Goal: Task Accomplishment & Management: Manage account settings

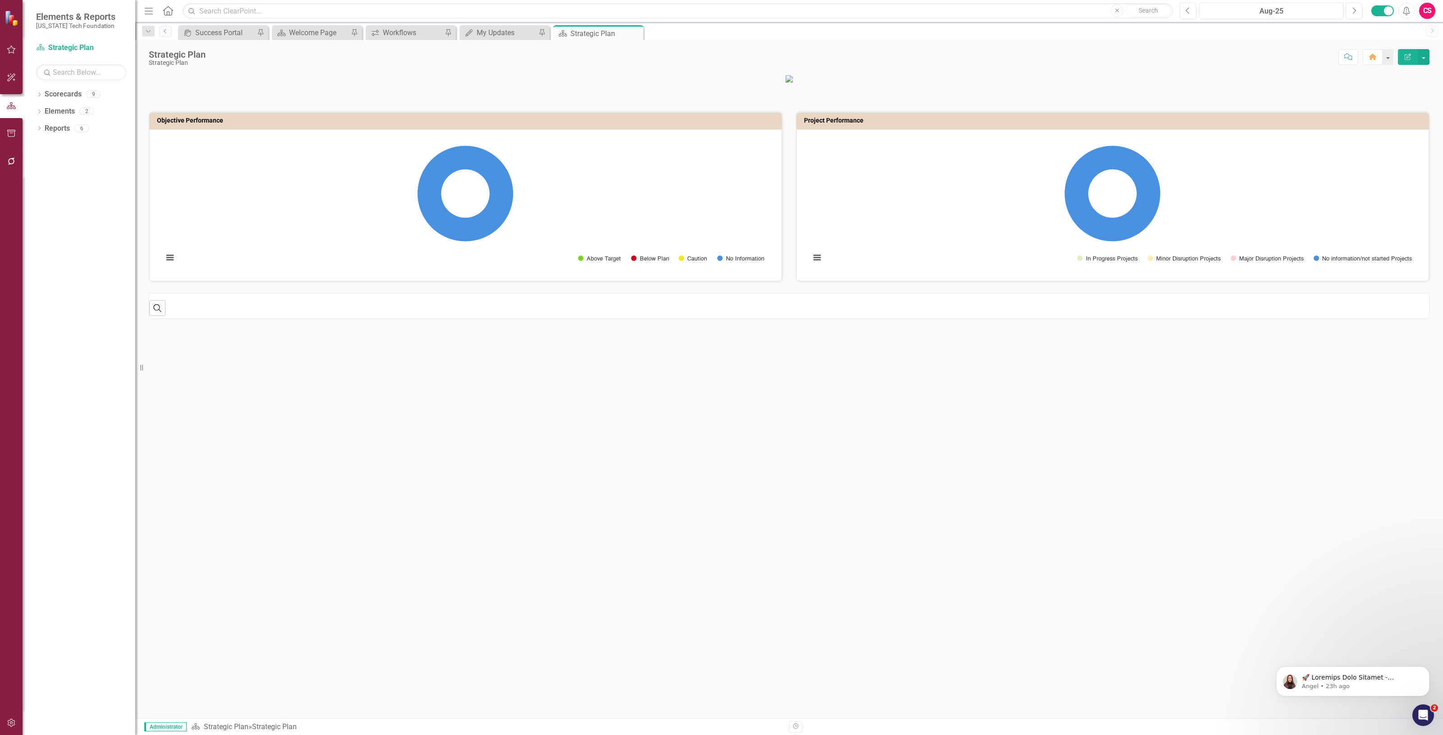
click at [21, 723] on button "button" at bounding box center [11, 723] width 20 height 19
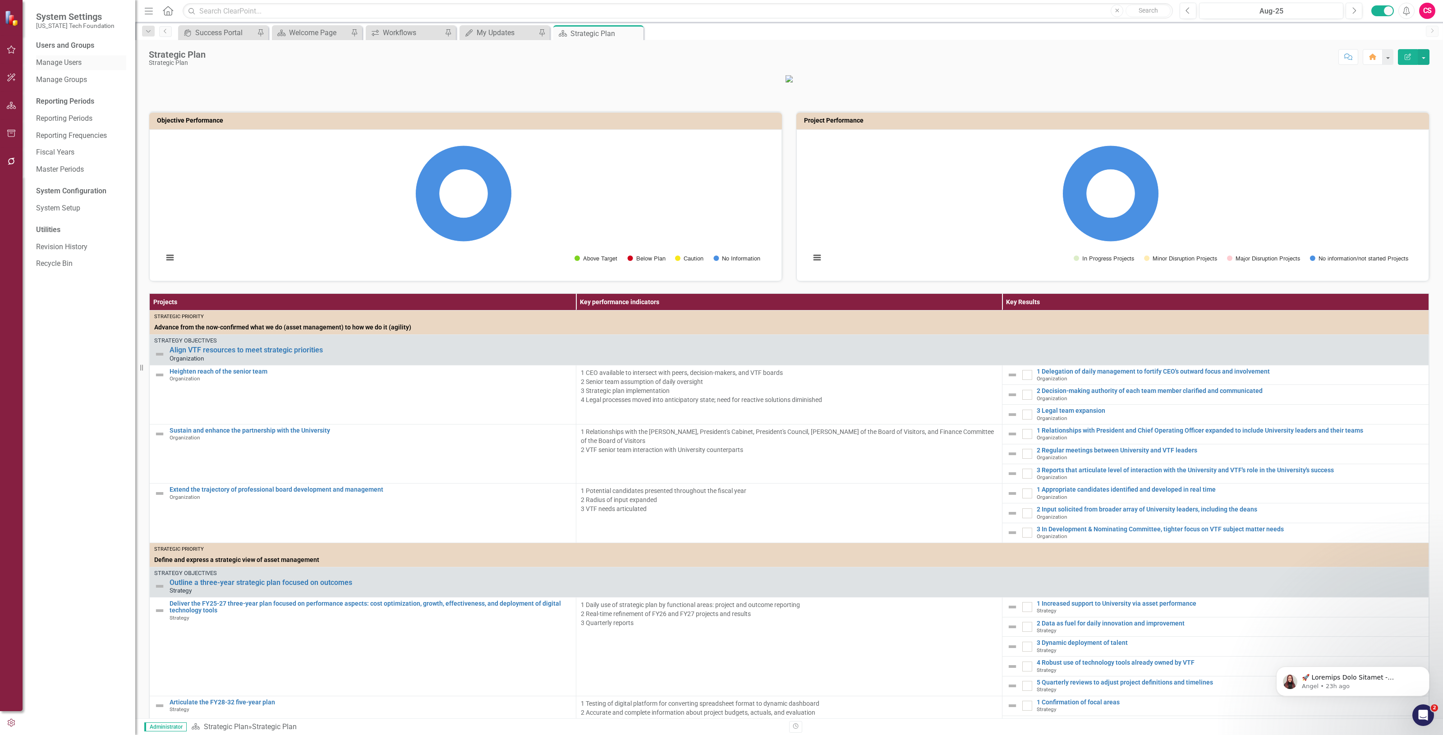
click at [84, 60] on link "Manage Users" at bounding box center [81, 63] width 90 height 10
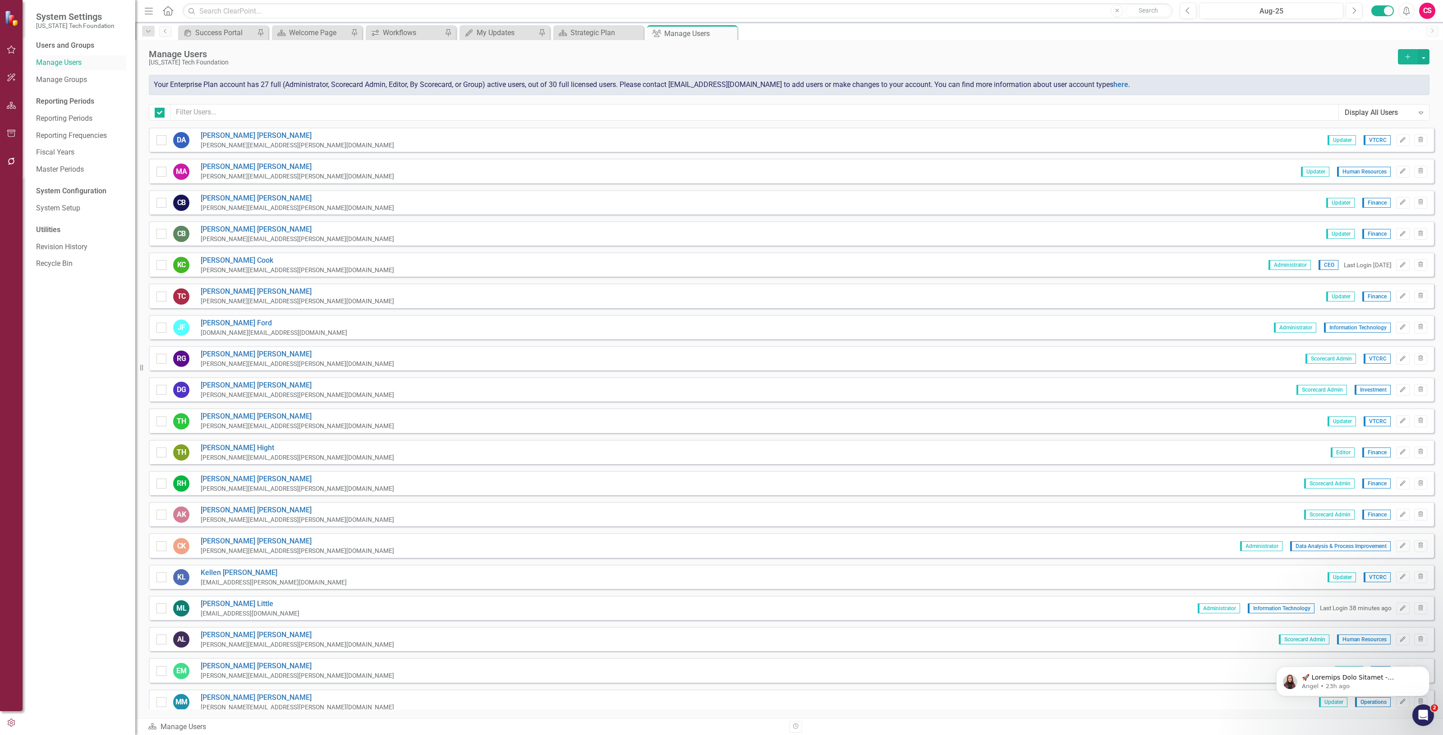
checkbox input "false"
click at [70, 207] on link "System Setup" at bounding box center [81, 208] width 90 height 10
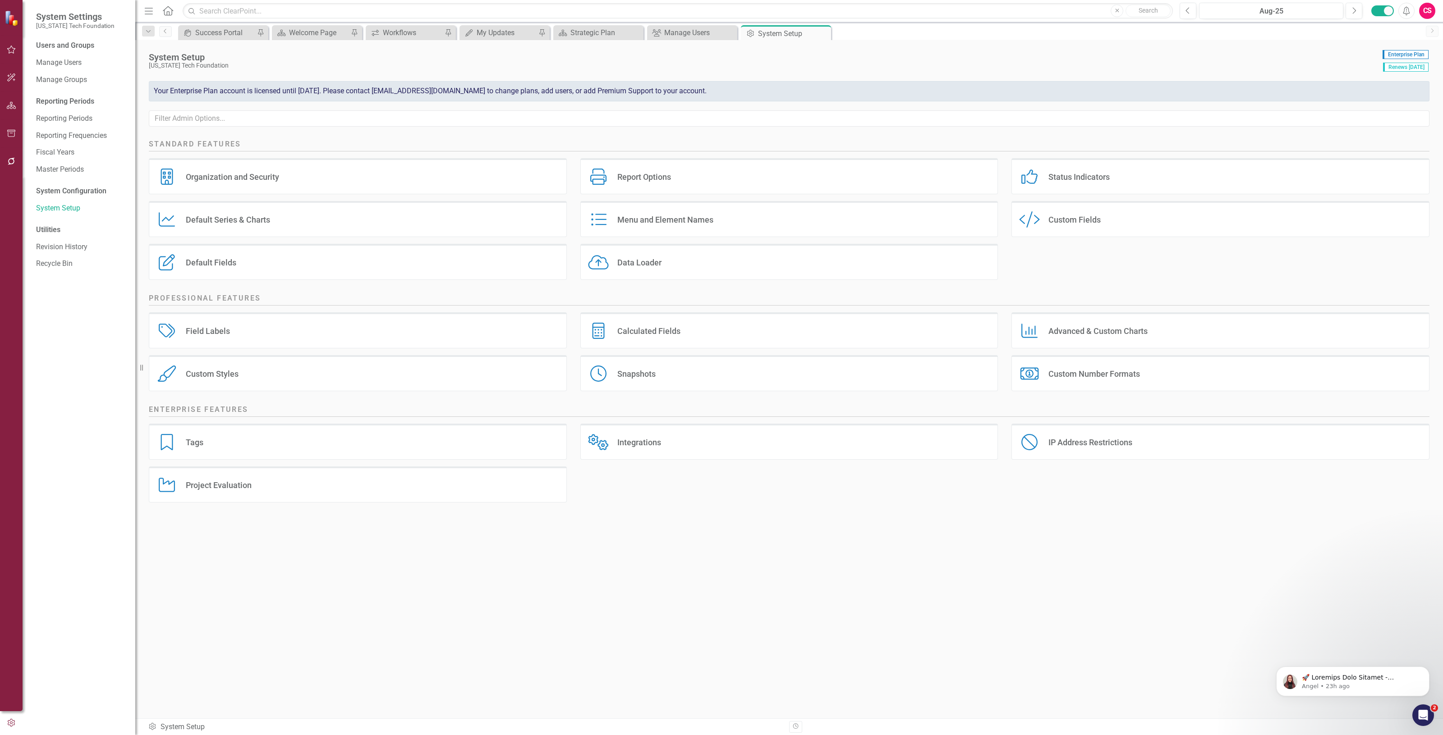
click at [225, 186] on div "Organization and Security Organization and Security" at bounding box center [358, 176] width 418 height 36
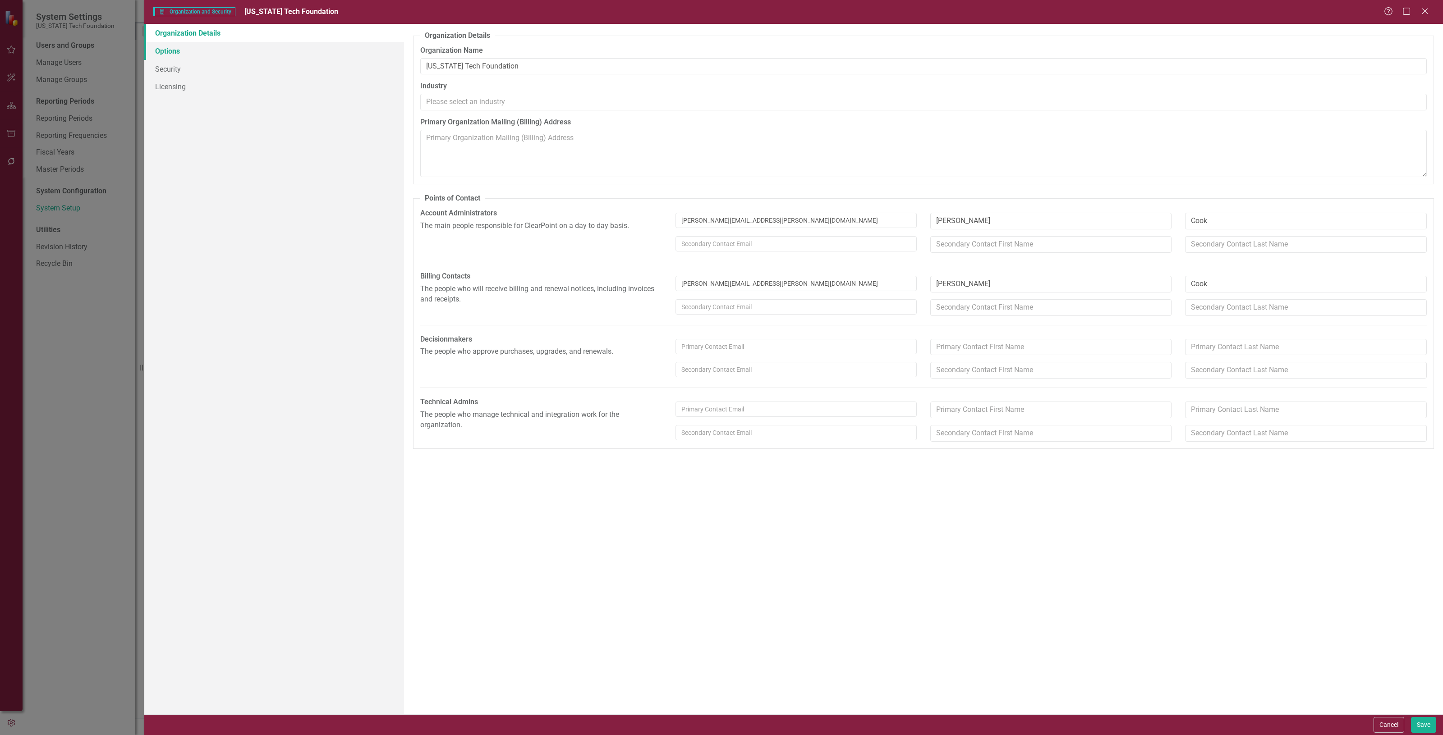
click at [229, 50] on link "Options" at bounding box center [274, 51] width 260 height 18
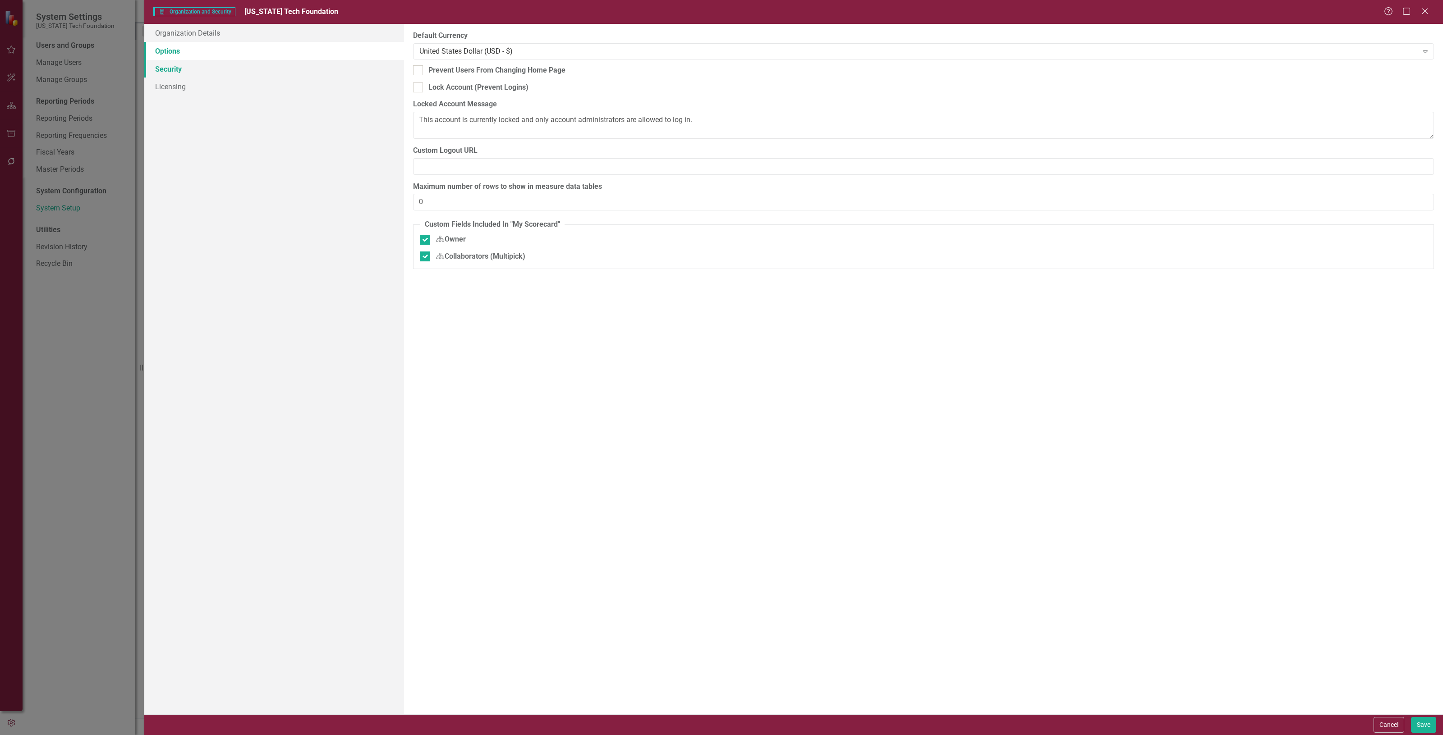
click at [246, 71] on link "Security" at bounding box center [274, 69] width 260 height 18
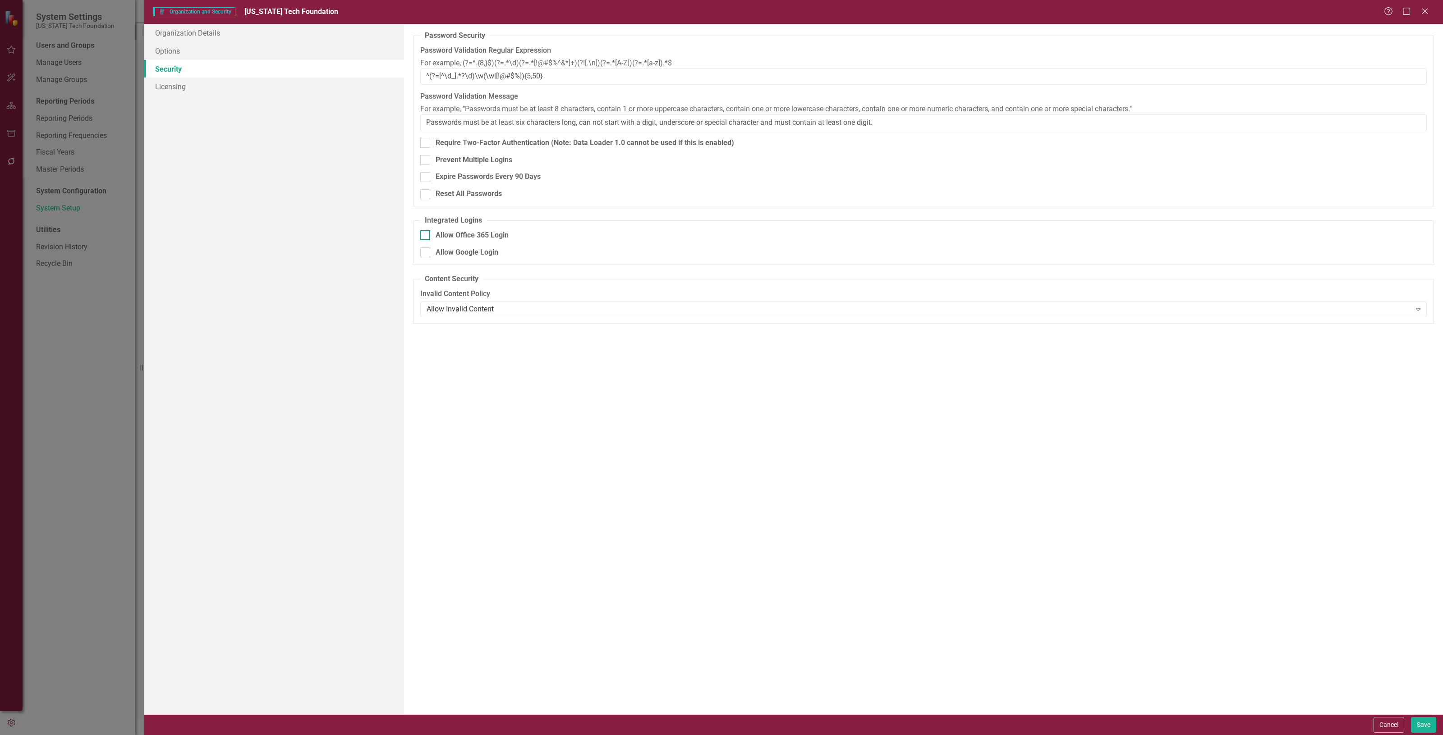
click at [477, 238] on div "Allow Office 365 Login" at bounding box center [471, 235] width 73 height 10
click at [426, 236] on input "Allow Office 365 Login" at bounding box center [423, 233] width 6 height 6
checkbox input "true"
click at [1422, 724] on button "Save" at bounding box center [1423, 725] width 25 height 16
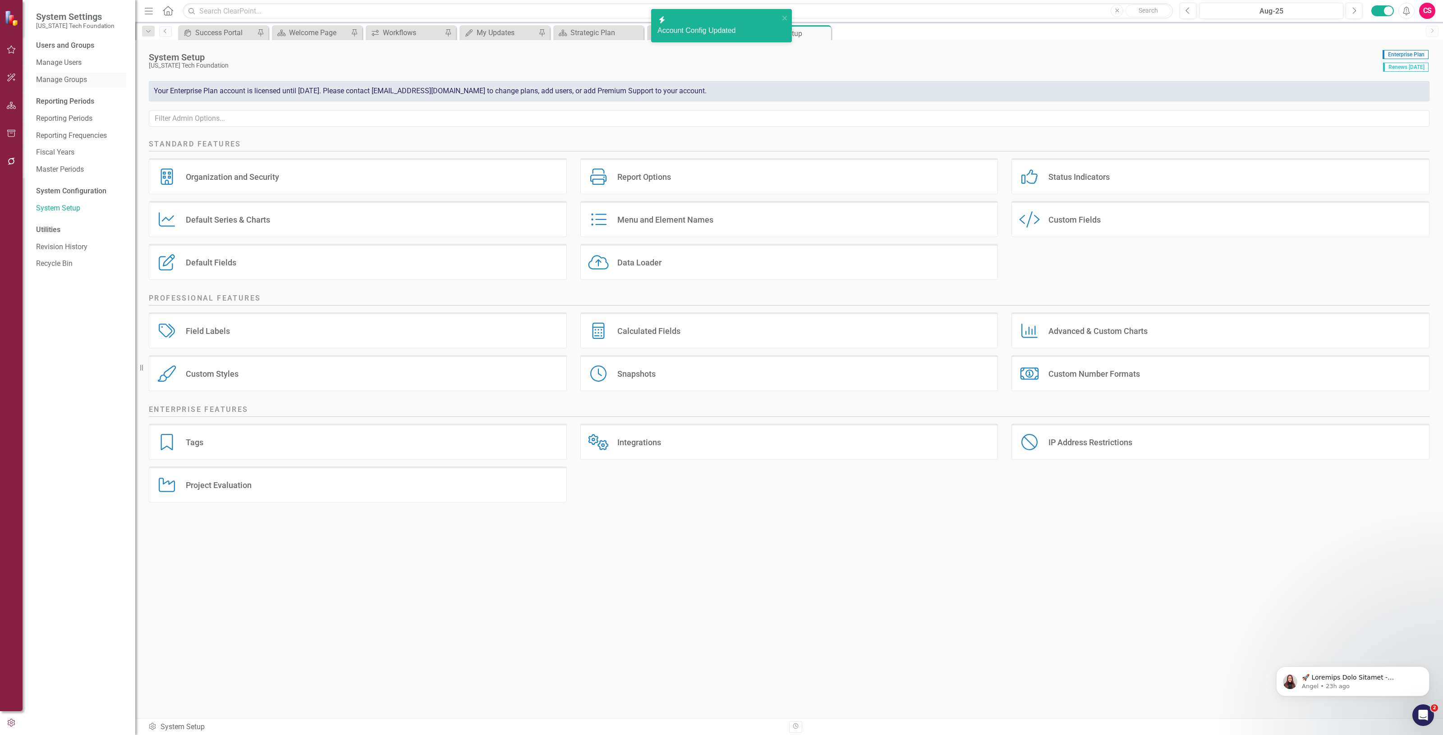
drag, startPoint x: 69, startPoint y: 69, endPoint x: 69, endPoint y: 73, distance: 4.5
click at [69, 69] on div "Manage Users" at bounding box center [81, 62] width 90 height 15
click at [75, 71] on div "Users and Groups Manage Users Manage Groups Reporting Periods Reporting Periods…" at bounding box center [79, 388] width 113 height 695
click at [75, 61] on link "Manage Users" at bounding box center [81, 63] width 90 height 10
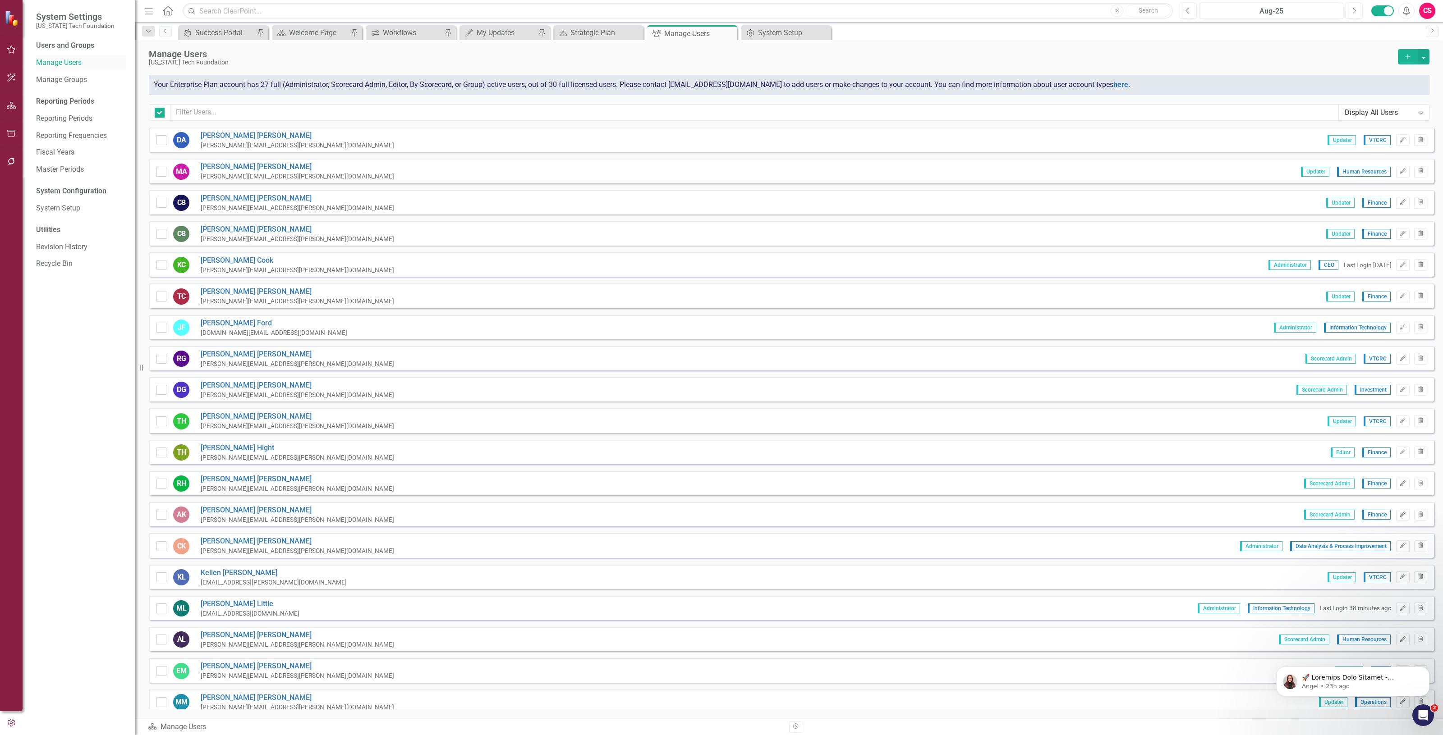
checkbox input "false"
click at [248, 105] on input "text" at bounding box center [754, 112] width 1168 height 17
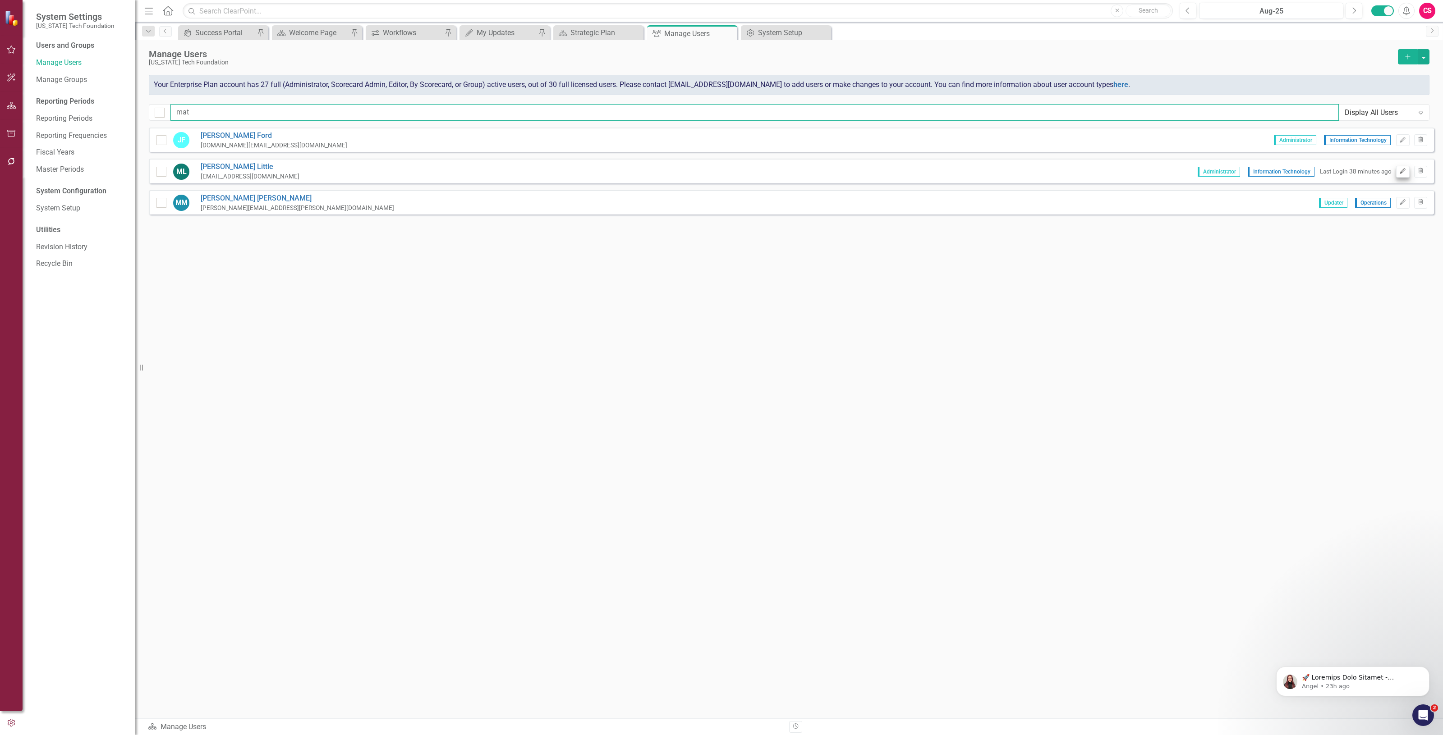
type input "mat"
click at [1401, 174] on button "Edit" at bounding box center [1402, 172] width 13 height 12
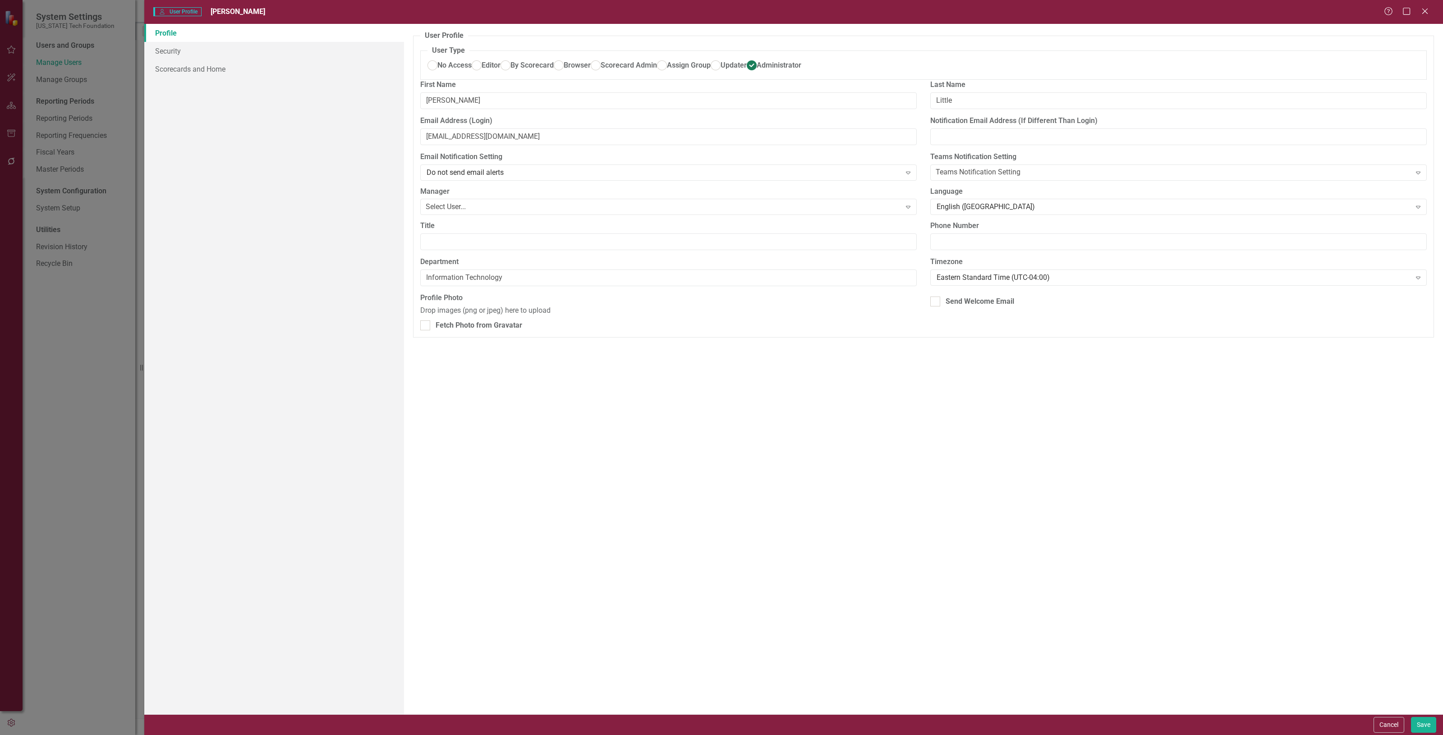
click at [287, 37] on link "Profile" at bounding box center [274, 33] width 260 height 18
click at [291, 52] on link "Security" at bounding box center [274, 51] width 260 height 18
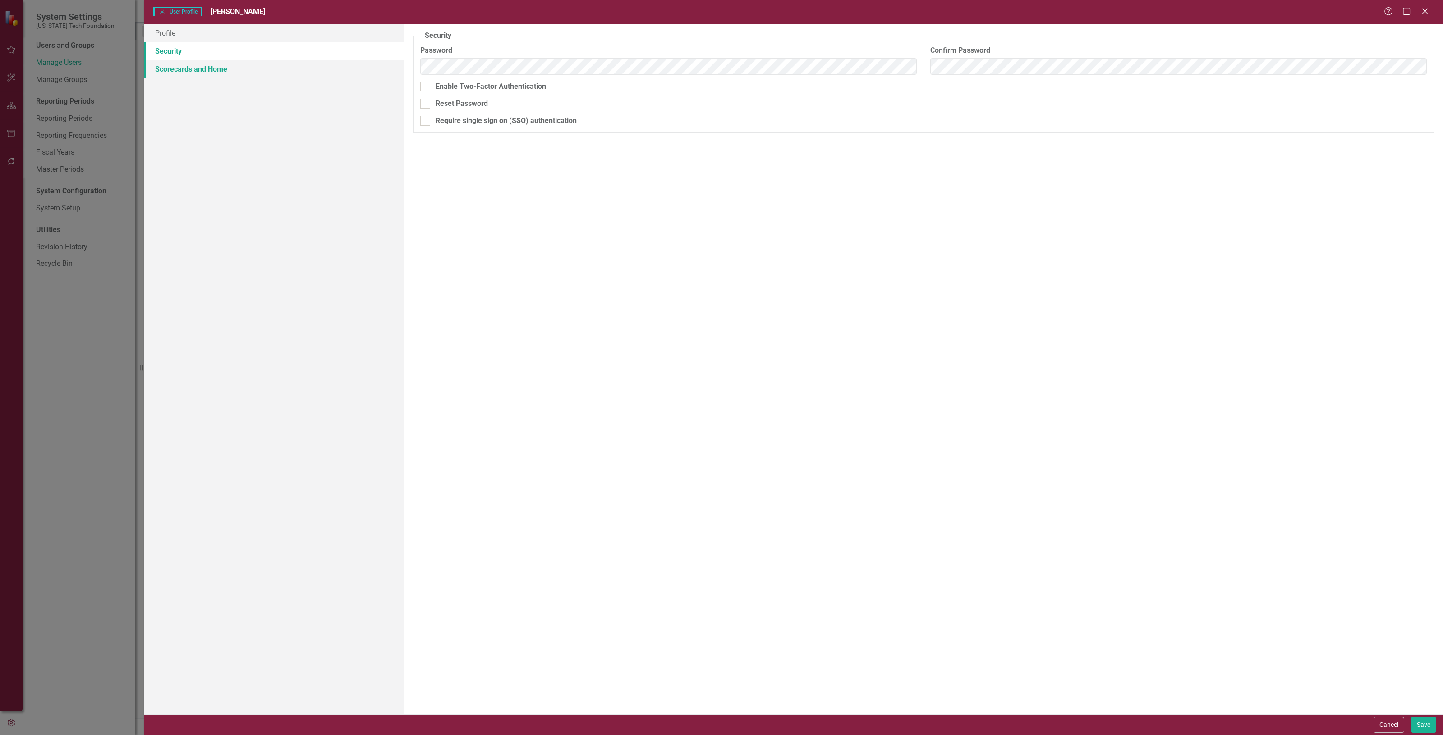
click at [300, 74] on link "Scorecards and Home" at bounding box center [274, 69] width 260 height 18
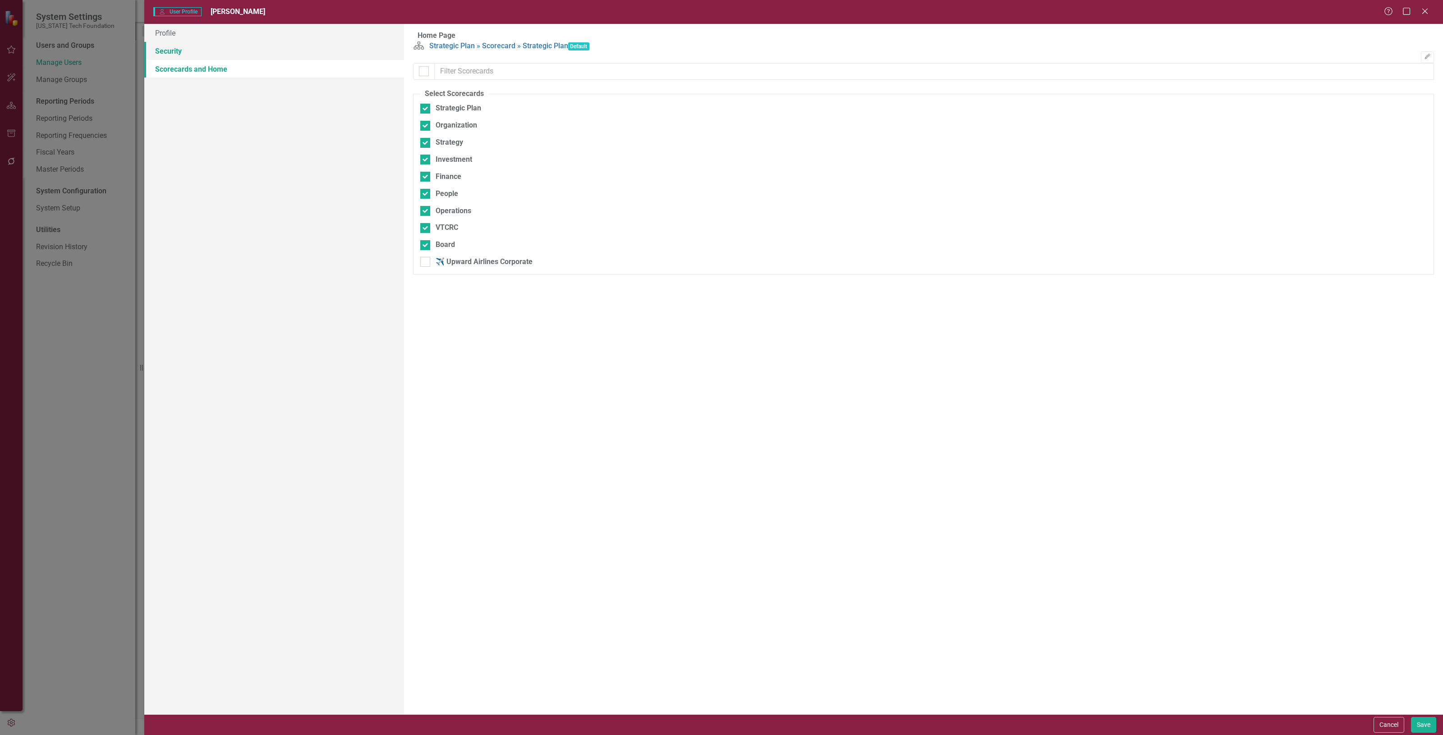
click at [291, 47] on link "Security" at bounding box center [274, 51] width 260 height 18
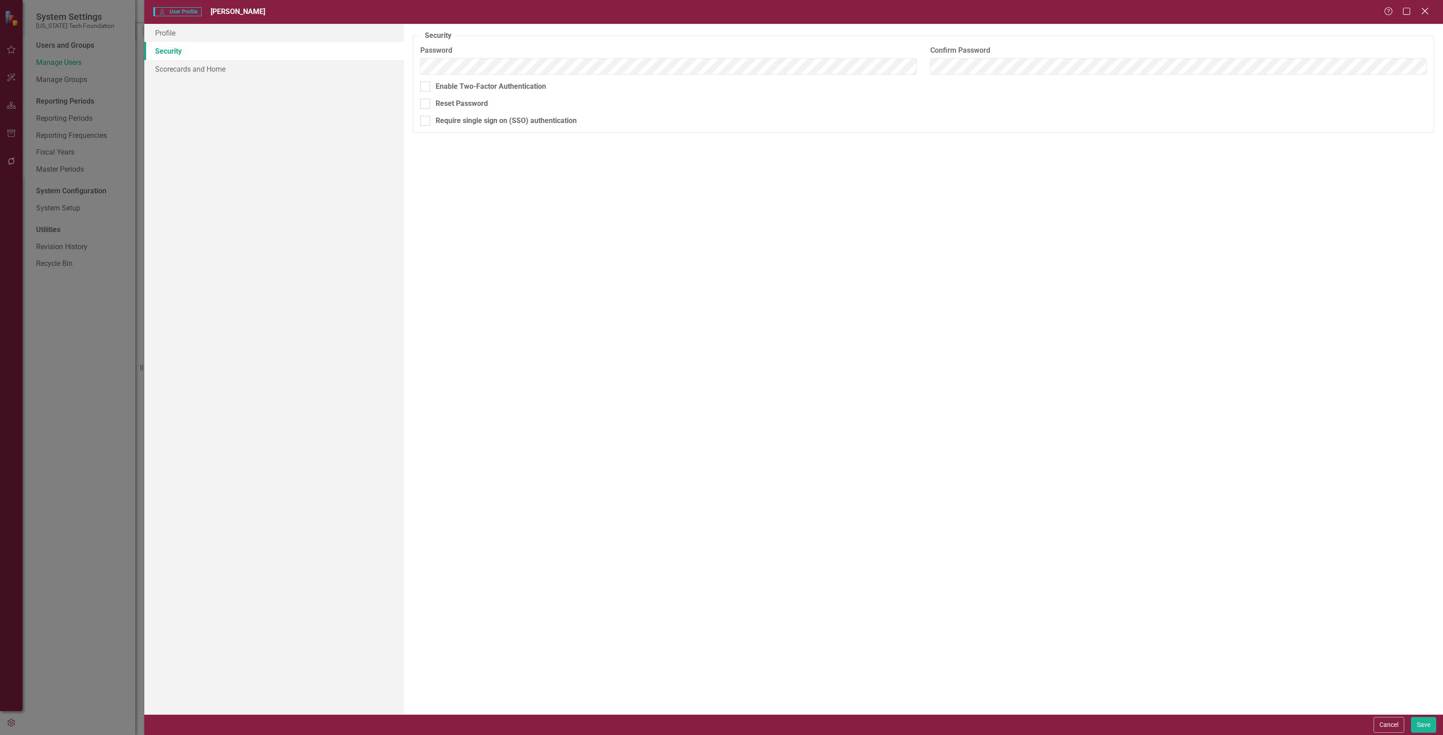
click at [1428, 12] on icon "Close" at bounding box center [1424, 11] width 11 height 9
